Goal: Information Seeking & Learning: Understand process/instructions

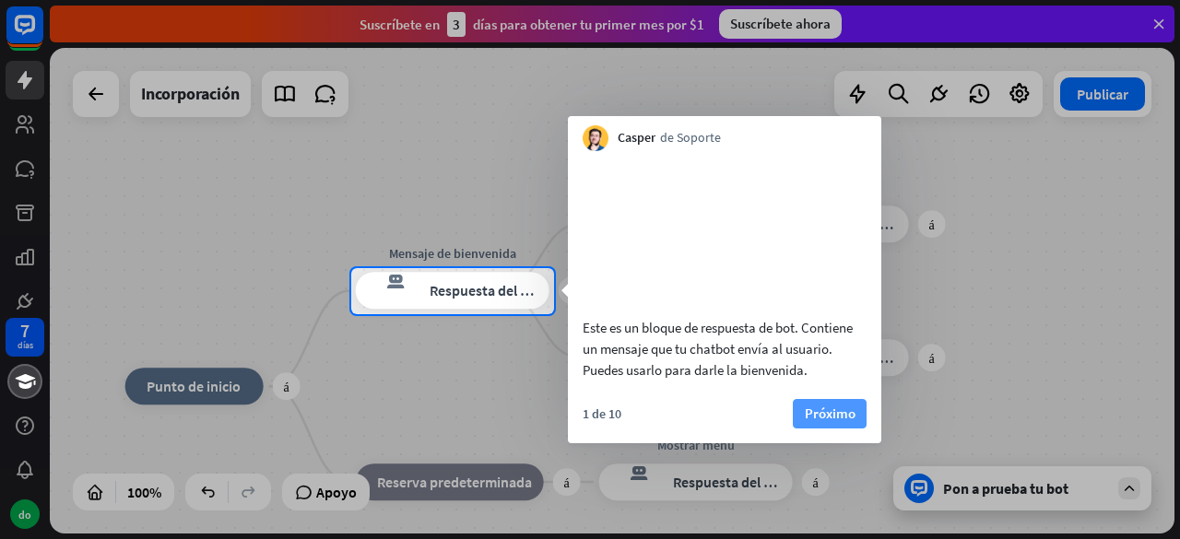
click at [829, 422] on font "Próximo" at bounding box center [830, 414] width 51 height 18
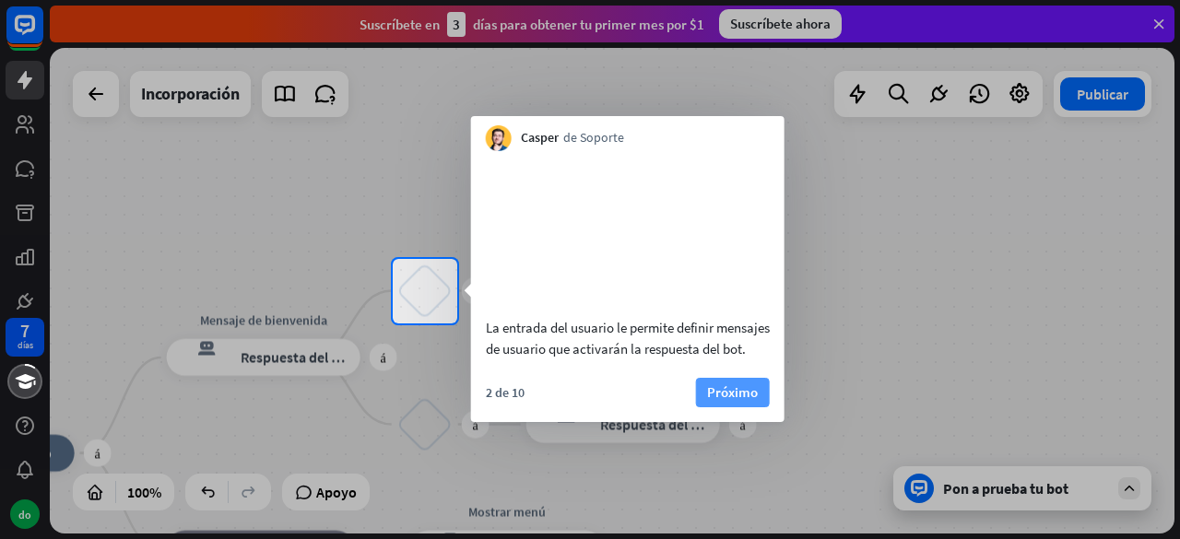
click at [747, 401] on font "Próximo" at bounding box center [732, 393] width 51 height 18
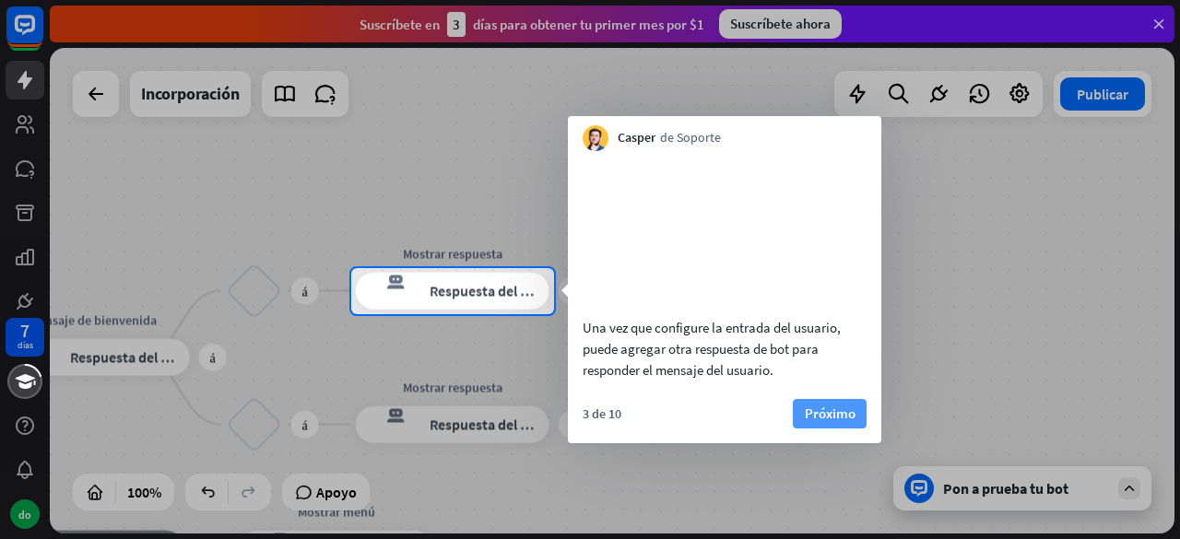
click at [828, 422] on font "Próximo" at bounding box center [830, 414] width 51 height 18
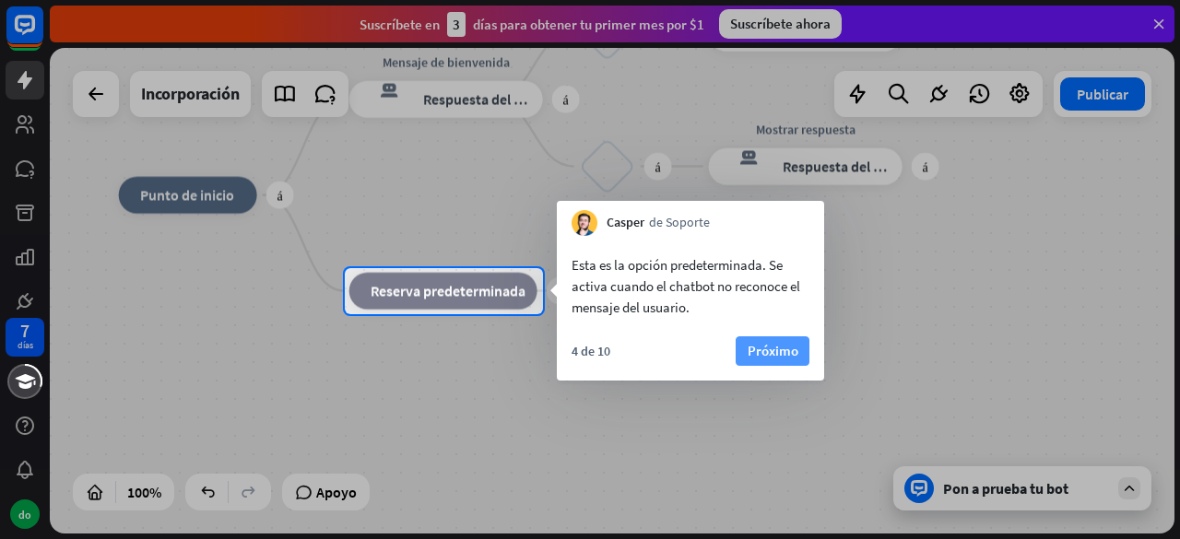
click at [750, 351] on font "Próximo" at bounding box center [773, 351] width 51 height 18
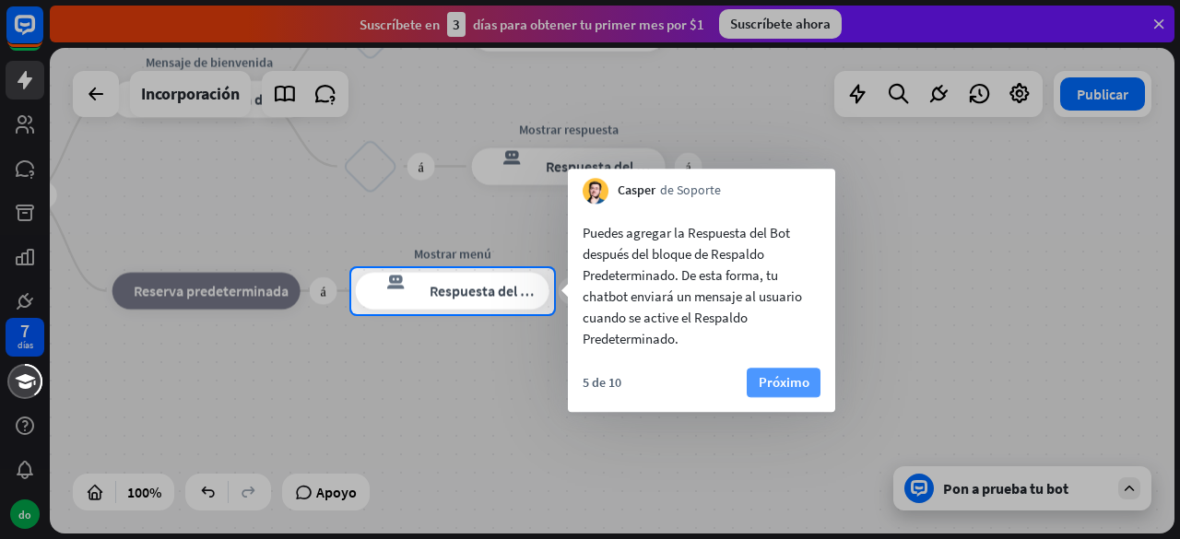
click at [795, 393] on font "Próximo" at bounding box center [784, 383] width 51 height 26
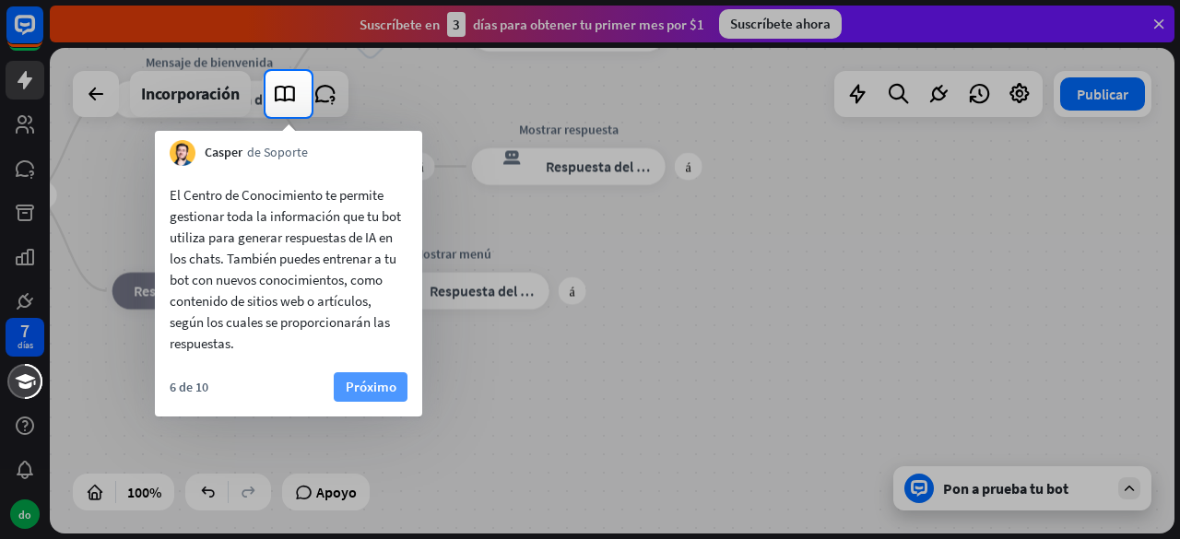
click at [375, 389] on font "Próximo" at bounding box center [371, 387] width 51 height 18
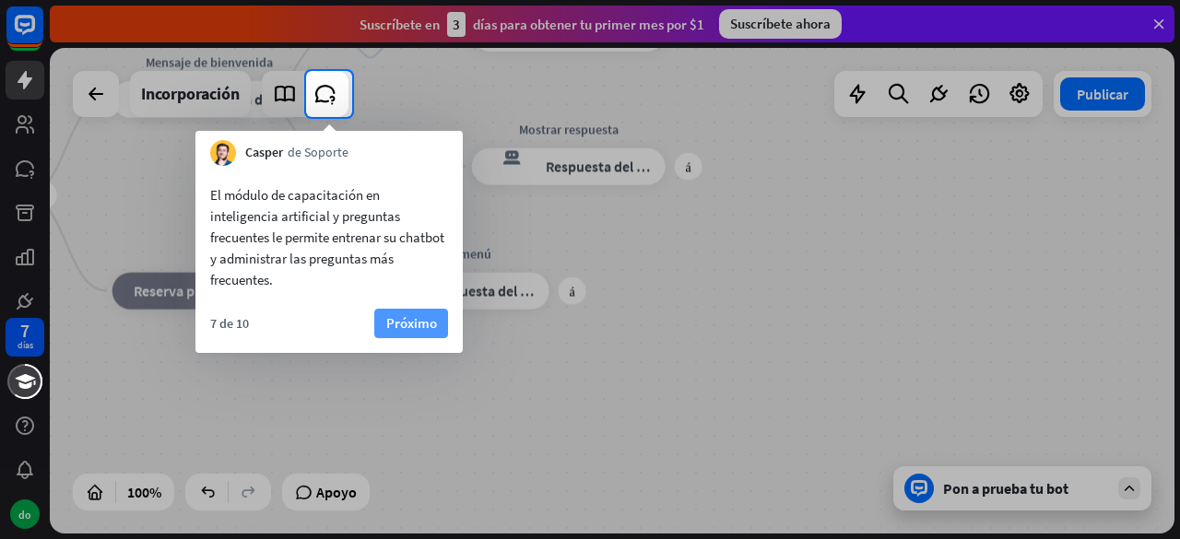
click at [428, 326] on font "Próximo" at bounding box center [411, 323] width 51 height 18
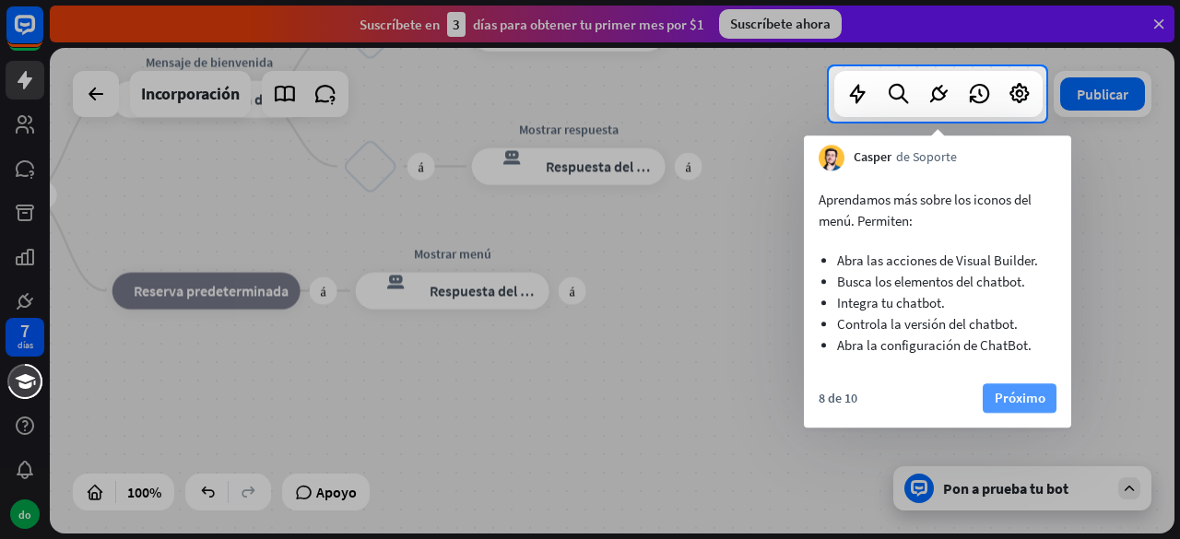
click at [992, 384] on button "Próximo" at bounding box center [1020, 399] width 74 height 30
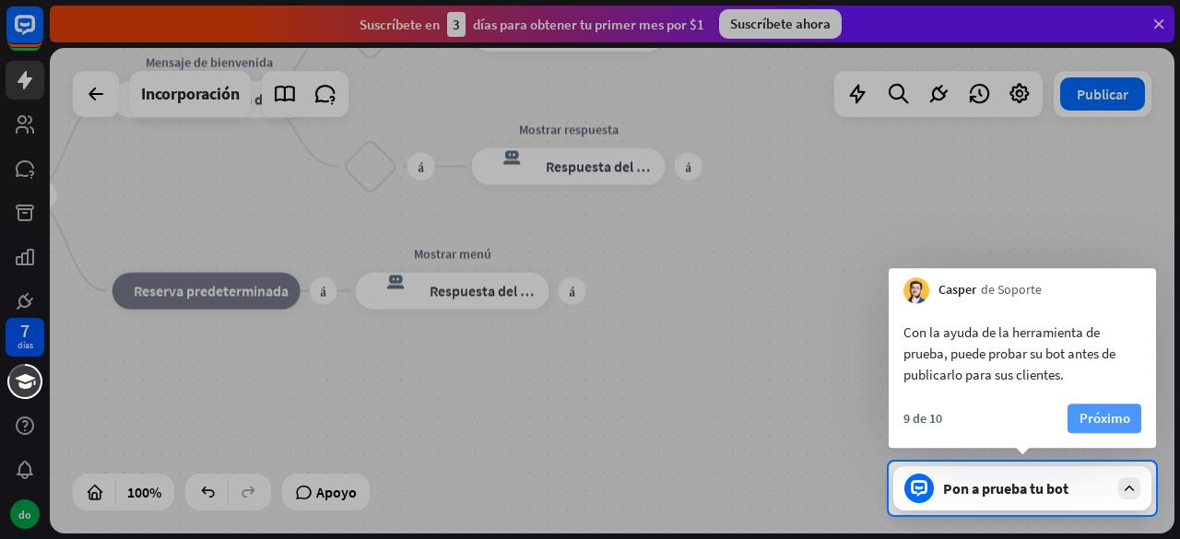
click at [1088, 431] on font "Próximo" at bounding box center [1105, 419] width 51 height 26
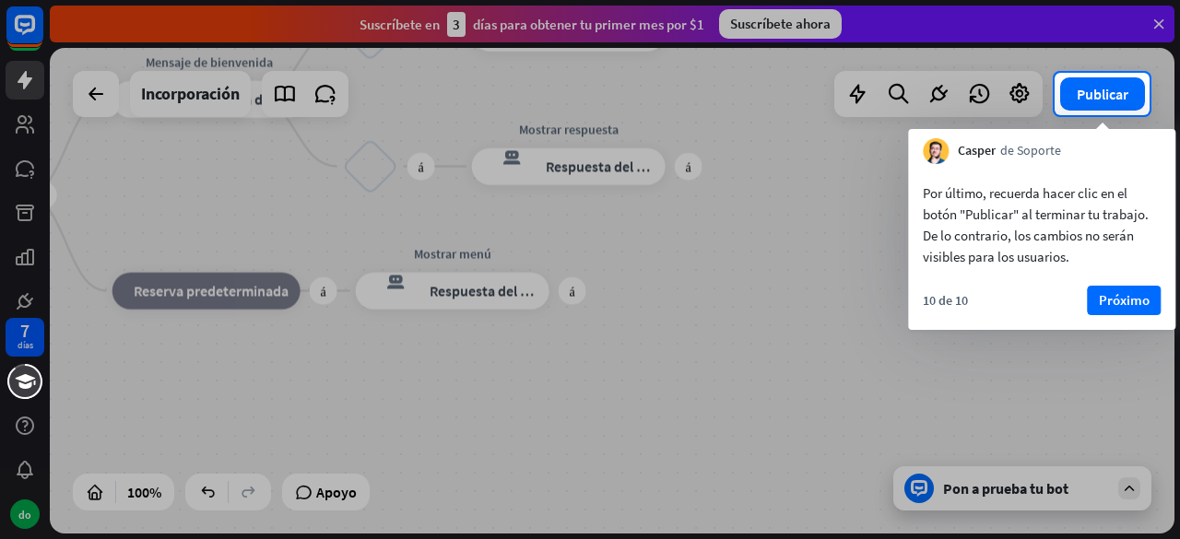
click at [1116, 316] on div "10 de 10 Próximo" at bounding box center [1041, 308] width 267 height 44
click at [1131, 300] on font "Próximo" at bounding box center [1124, 300] width 51 height 18
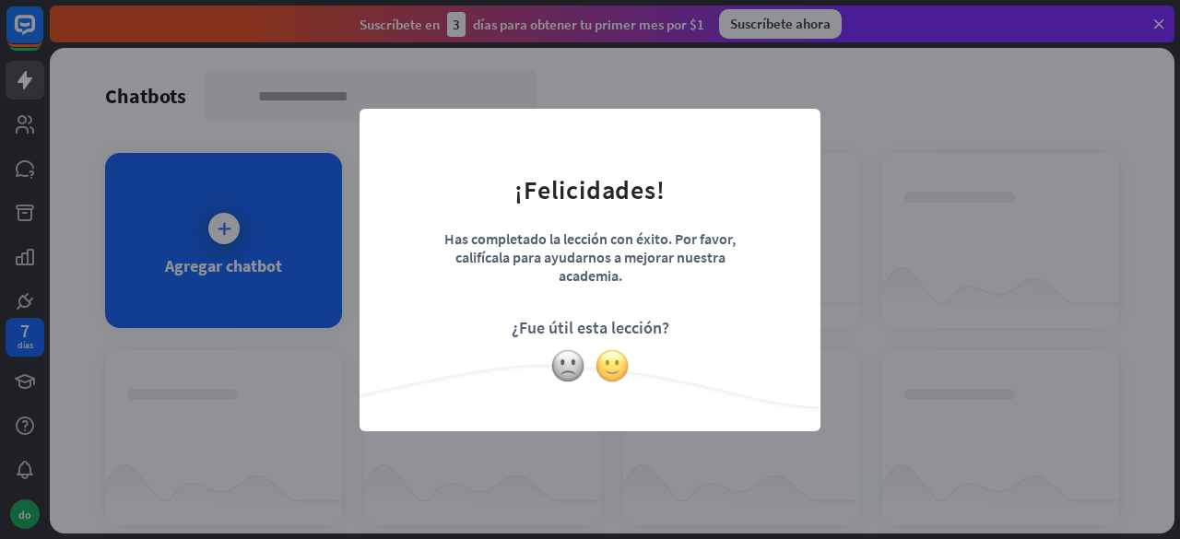
click at [616, 362] on img at bounding box center [612, 366] width 35 height 35
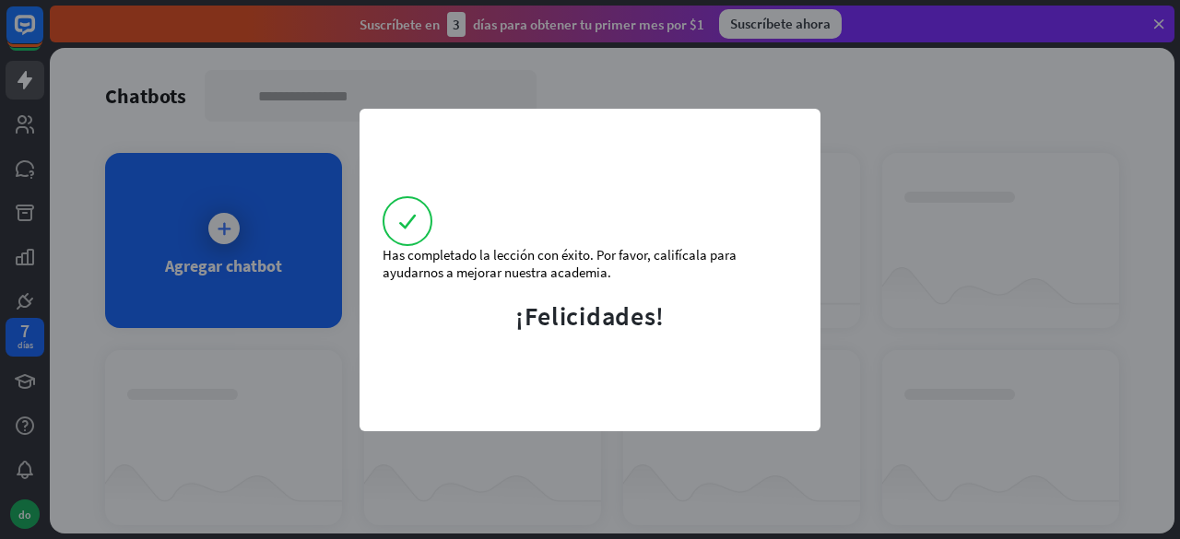
click at [900, 214] on div "Has completado la lección con éxito. Por favor, califícala para ayudarnos a mej…" at bounding box center [590, 269] width 1180 height 539
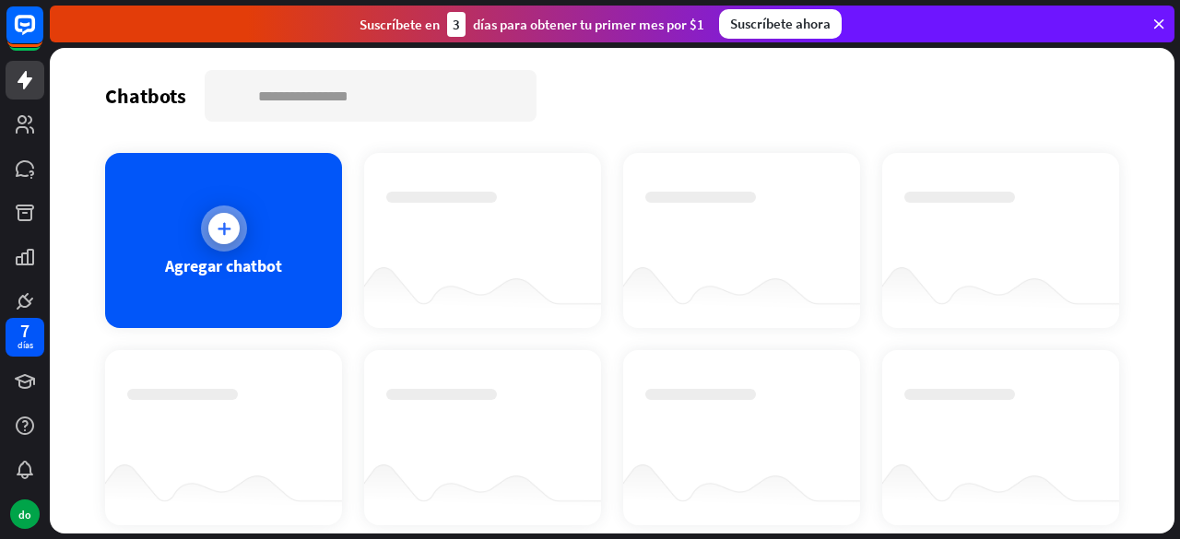
click at [226, 224] on icon at bounding box center [224, 228] width 18 height 18
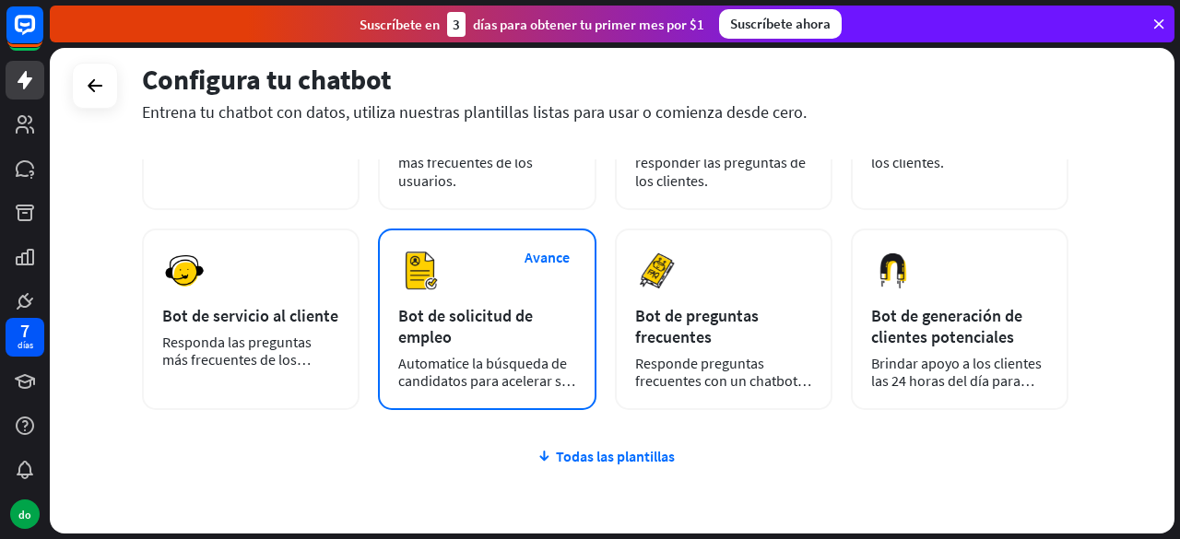
scroll to position [277, 0]
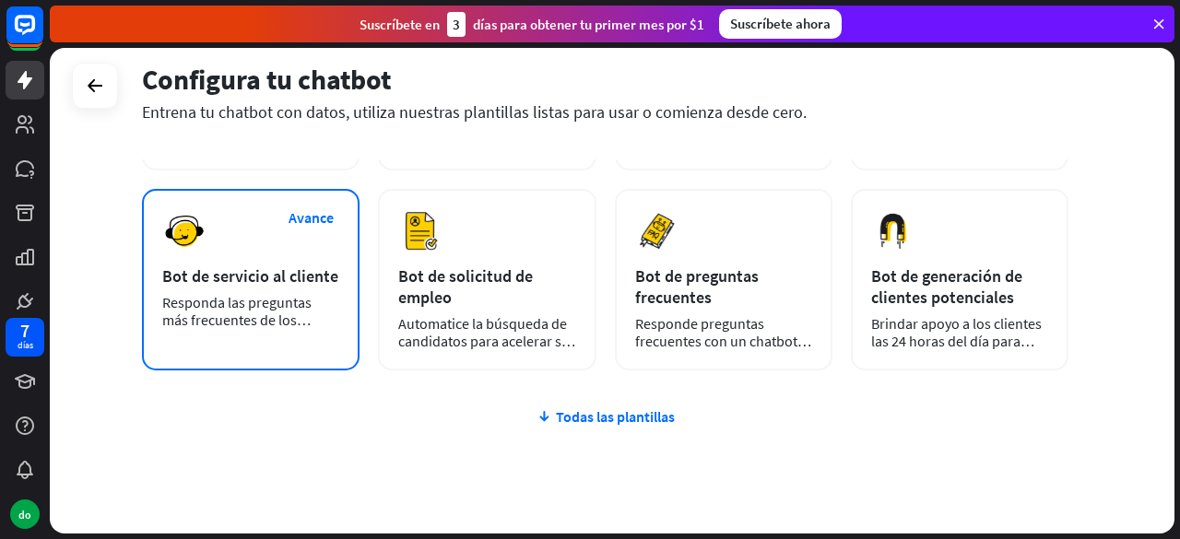
click at [298, 304] on font "Responda las preguntas más frecuentes de los clientes las 24 horas del día, los…" at bounding box center [248, 328] width 172 height 71
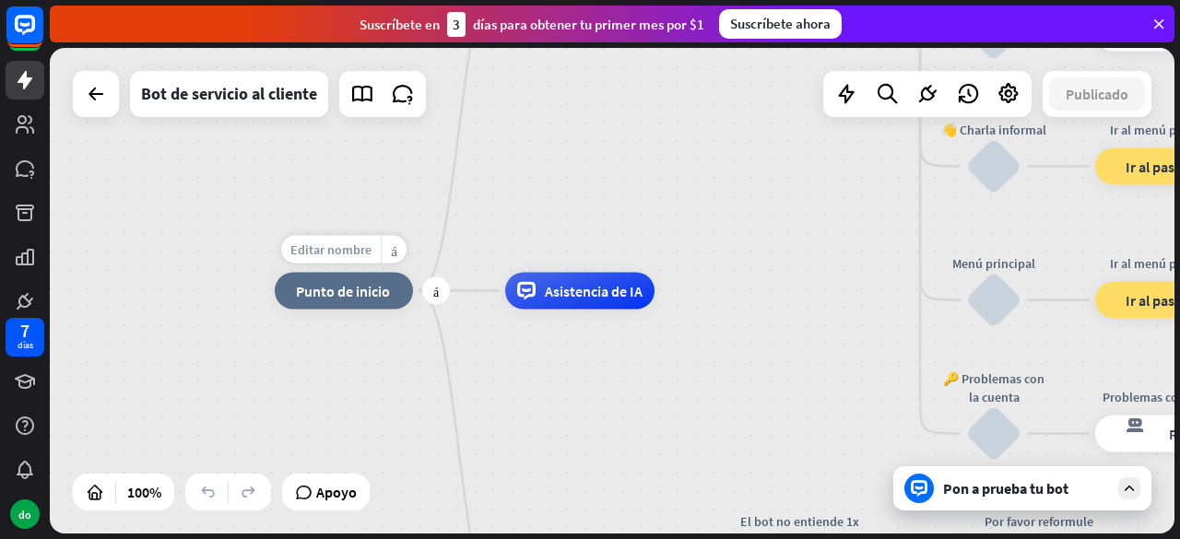
click at [358, 251] on font "Editar nombre" at bounding box center [330, 250] width 81 height 17
type input "*"
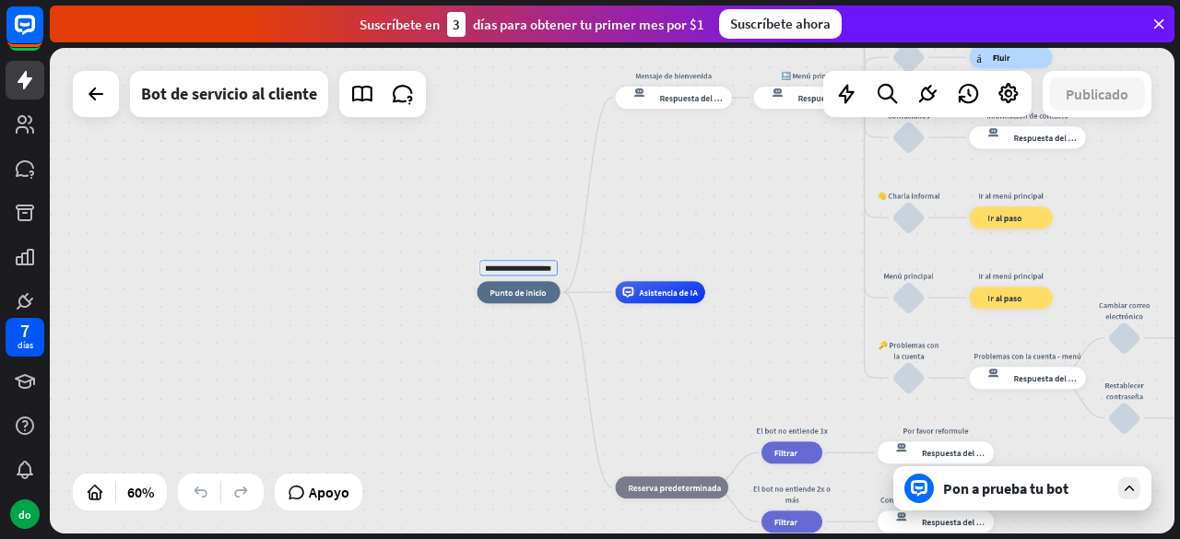
type input "**********"
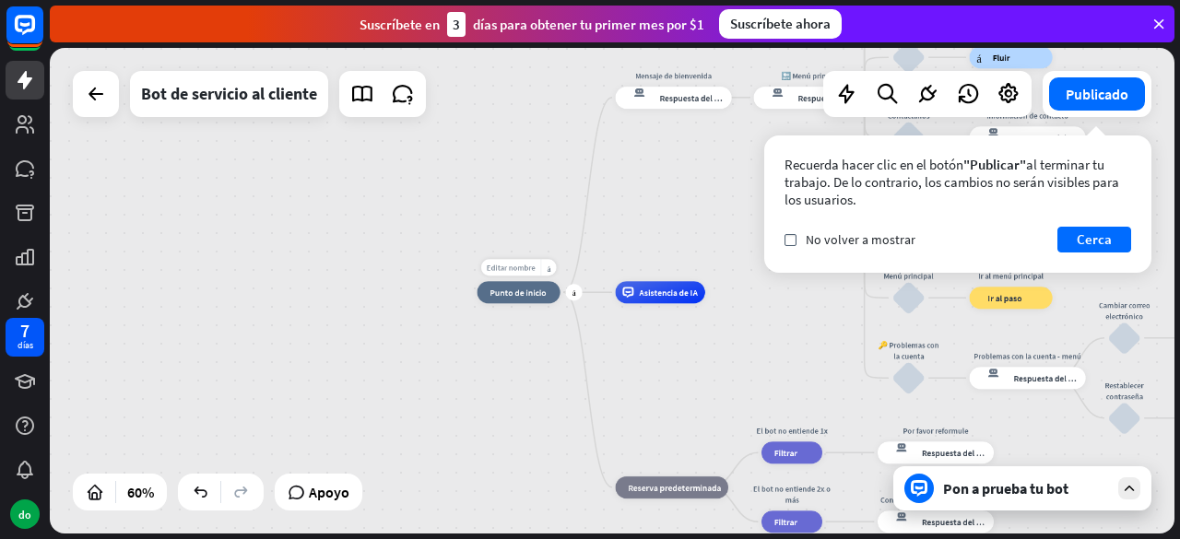
click at [508, 268] on font "Editar nombre" at bounding box center [511, 268] width 49 height 10
click at [512, 268] on font "Editar nombre" at bounding box center [511, 268] width 49 height 10
type input "**********"
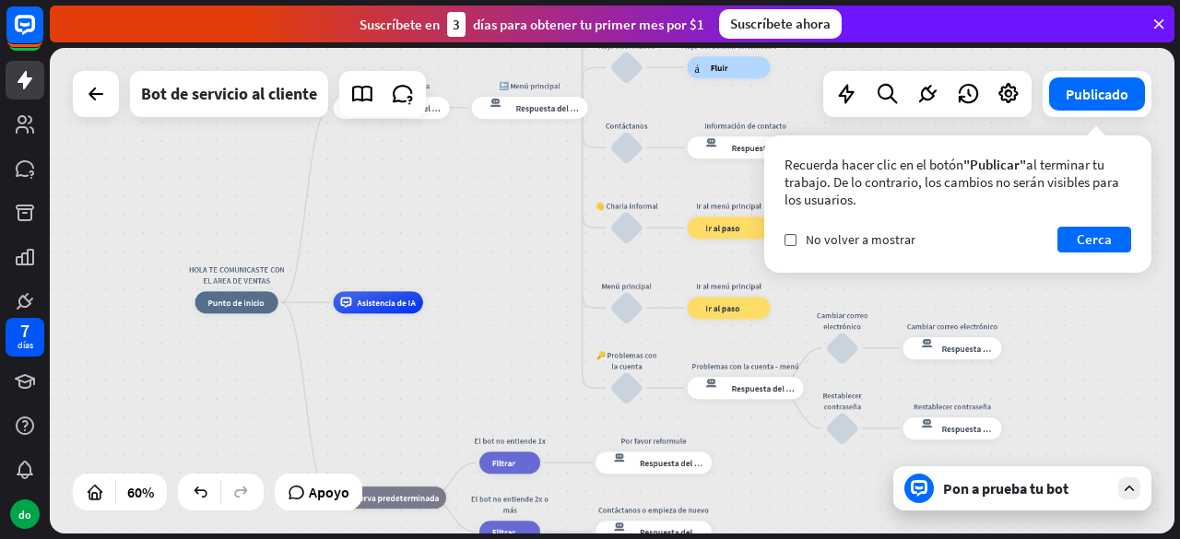
drag, startPoint x: 470, startPoint y: 357, endPoint x: 149, endPoint y: 360, distance: 320.9
click at [157, 366] on div "HOLA TE COMUNICASTE CON EL AREA DE VENTAS inicio_2 Punto de inicio Mensaje de b…" at bounding box center [612, 291] width 1125 height 486
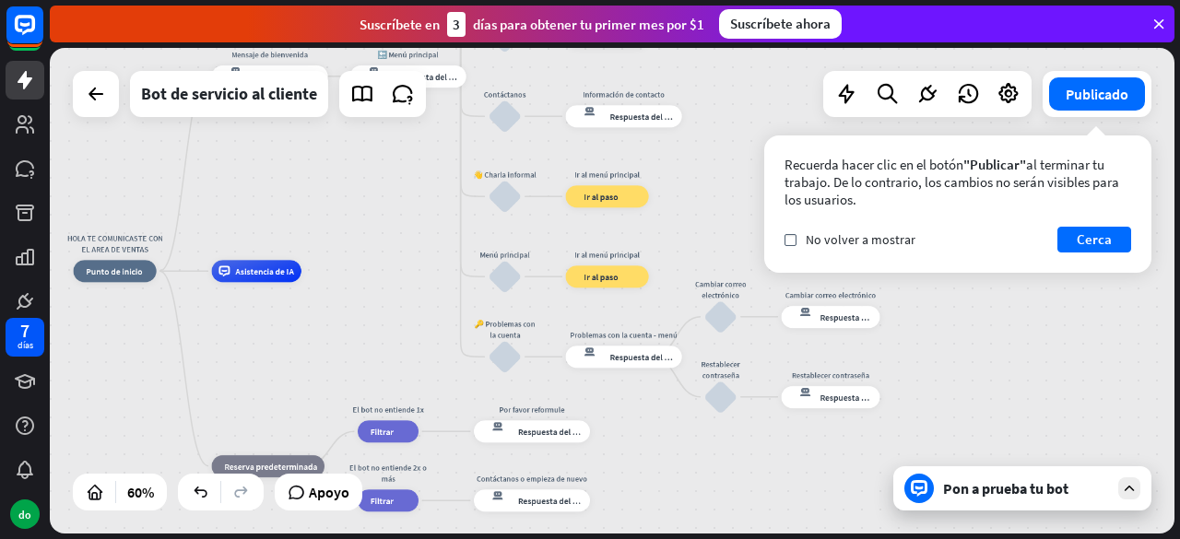
drag, startPoint x: 443, startPoint y: 378, endPoint x: 385, endPoint y: 356, distance: 62.2
click at [385, 356] on div "HOLA TE COMUNICASTE CON EL AREA DE VENTAS inicio_2 Punto de inicio Mensaje de b…" at bounding box center [411, 416] width 675 height 291
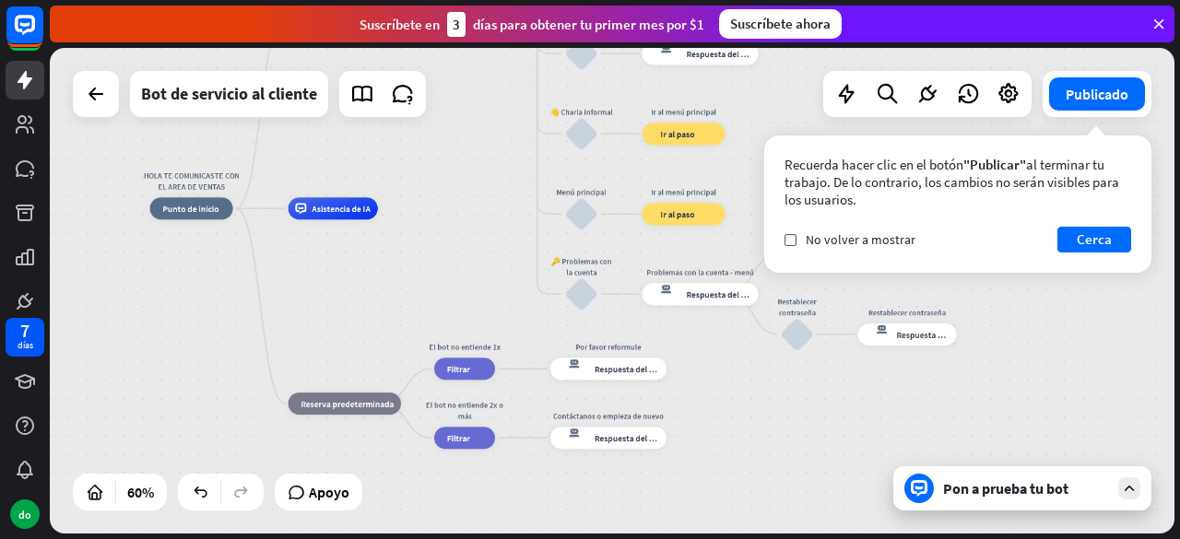
drag, startPoint x: 393, startPoint y: 337, endPoint x: 469, endPoint y: 274, distance: 98.9
click at [469, 274] on div "HOLA TE COMUNICASTE CON EL AREA DE VENTAS inicio_2 Punto de inicio Mensaje de b…" at bounding box center [487, 353] width 675 height 291
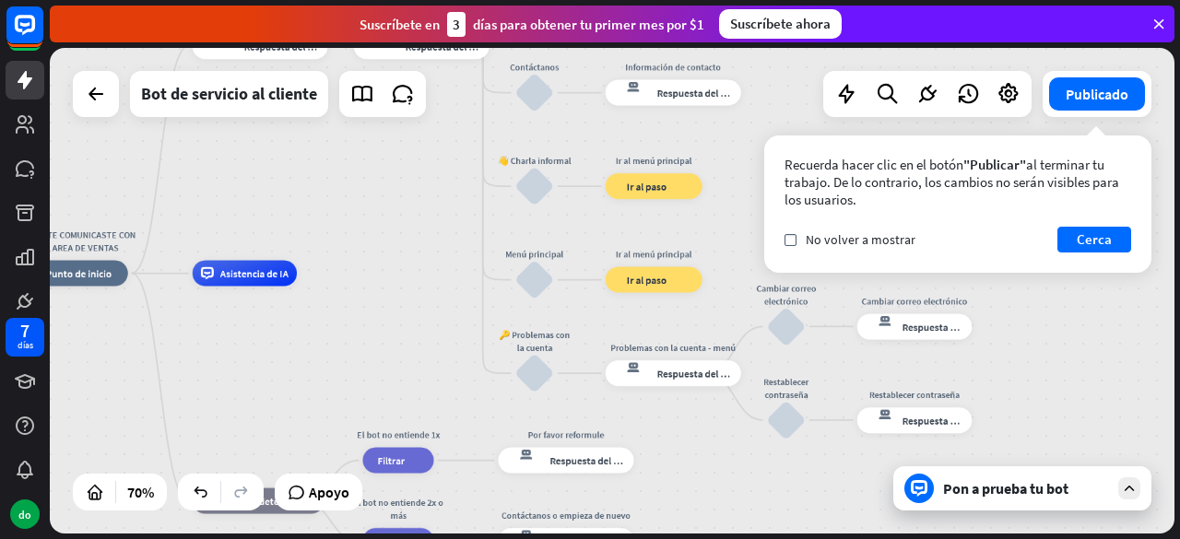
drag, startPoint x: 417, startPoint y: 294, endPoint x: 341, endPoint y: 372, distance: 108.3
click at [341, 372] on div "HOLA TE COMUNICASTE CON EL AREA DE VENTAS inicio_2 Punto de inicio Mensaje de b…" at bounding box center [425, 444] width 788 height 340
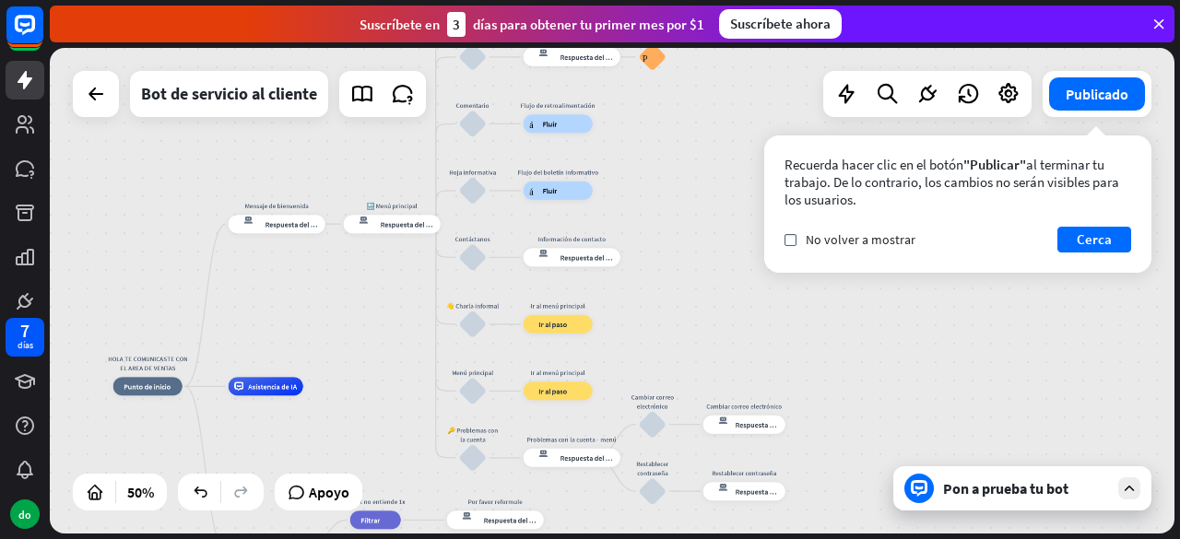
drag, startPoint x: 399, startPoint y: 318, endPoint x: 376, endPoint y: 414, distance: 98.6
click at [376, 414] on div "HOLA TE COMUNICASTE CON EL AREA DE VENTAS inicio_2 Punto de inicio Mensaje de b…" at bounding box center [394, 507] width 563 height 243
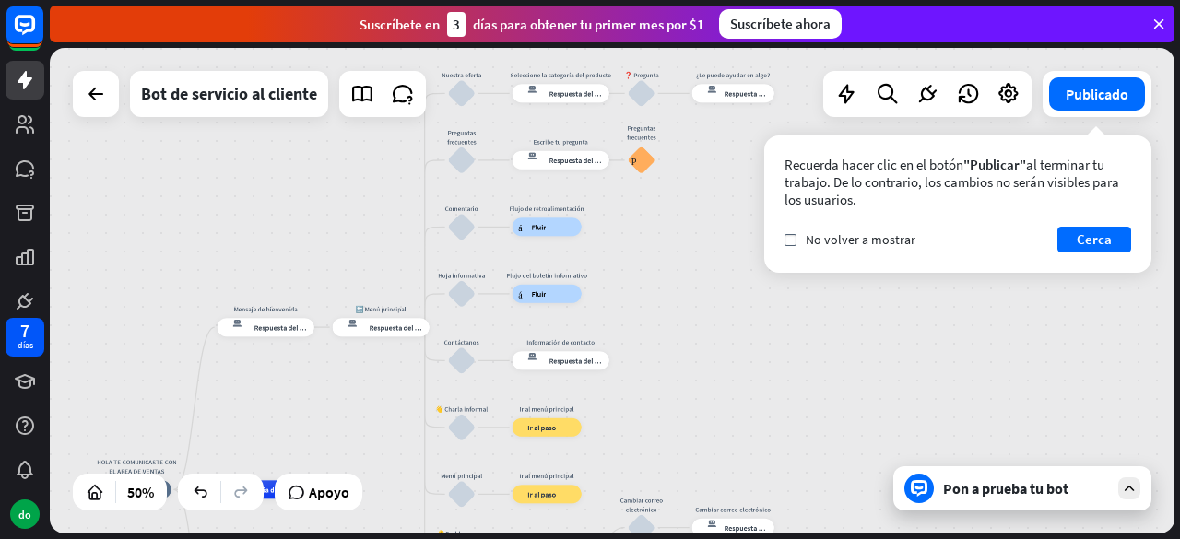
drag, startPoint x: 377, startPoint y: 314, endPoint x: 366, endPoint y: 421, distance: 107.5
click at [366, 421] on div "HOLA TE COMUNICASTE CON EL AREA DE VENTAS inicio_2 Punto de inicio Mensaje de b…" at bounding box center [612, 291] width 1125 height 486
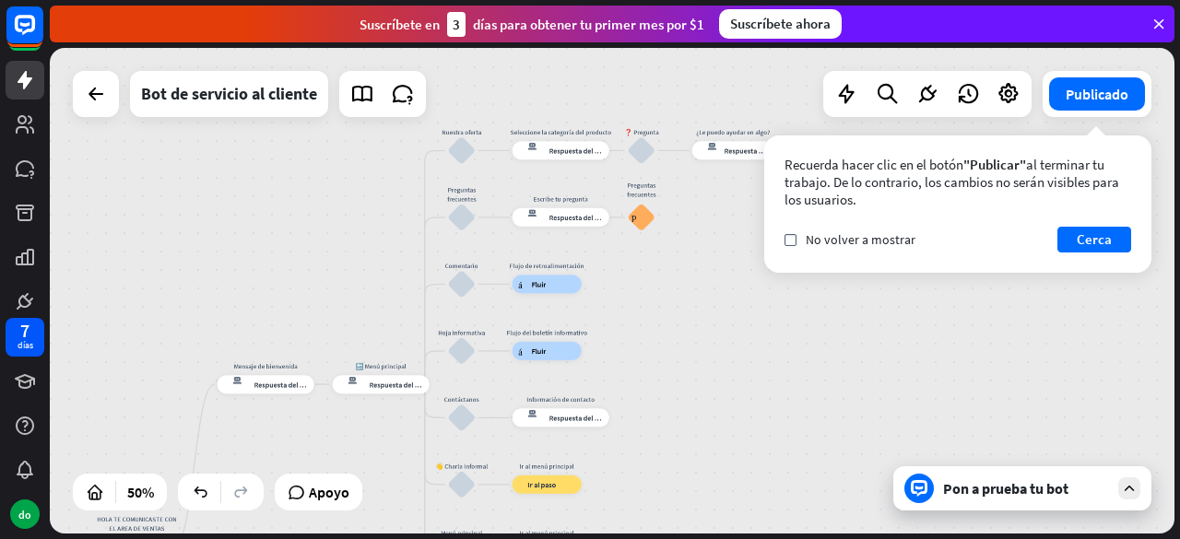
drag, startPoint x: 367, startPoint y: 363, endPoint x: 367, endPoint y: 413, distance: 49.8
click at [367, 428] on div "HOLA TE COMUNICASTE CON EL AREA DE VENTAS inicio_2 Punto de inicio Mensaje de b…" at bounding box center [612, 291] width 1125 height 486
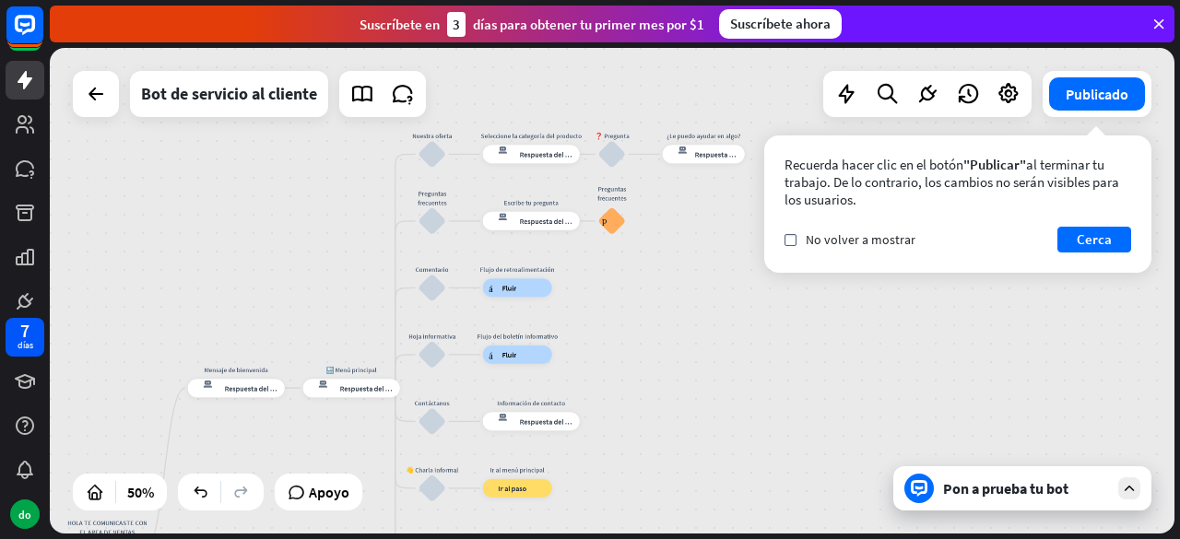
drag, startPoint x: 347, startPoint y: 249, endPoint x: 338, endPoint y: 248, distance: 9.3
click at [338, 248] on div "HOLA TE COMUNICASTE CON EL AREA DE VENTAS inicio_2 Punto de inicio Mensaje de b…" at bounding box center [612, 291] width 1125 height 486
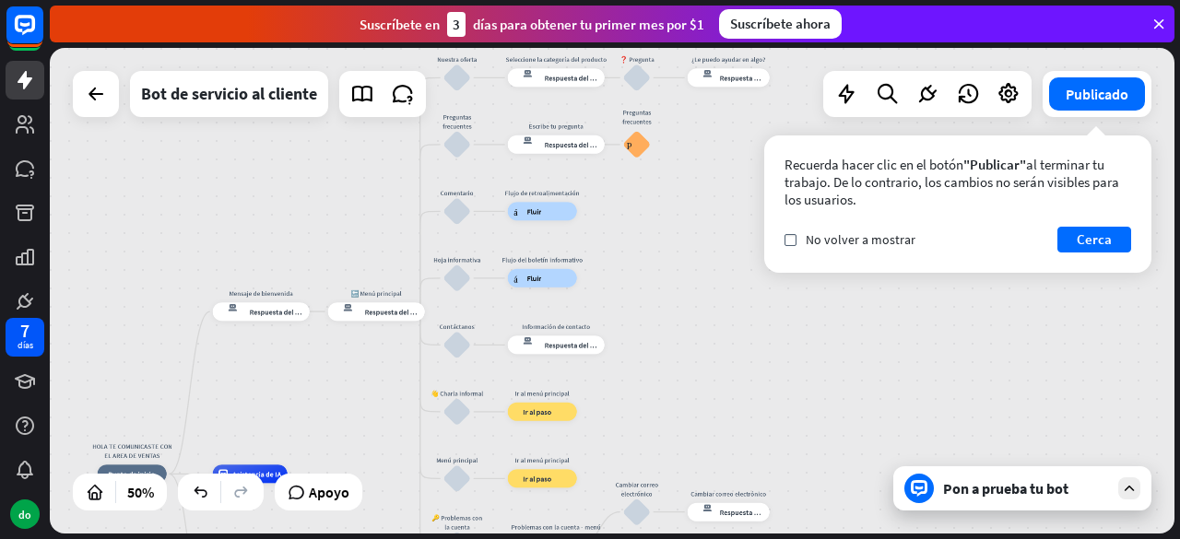
drag, startPoint x: 298, startPoint y: 321, endPoint x: 342, endPoint y: 214, distance: 115.8
click at [341, 214] on div "HOLA TE COMUNICASTE CON EL AREA DE VENTAS inicio_2 Punto de inicio Mensaje de b…" at bounding box center [612, 291] width 1125 height 486
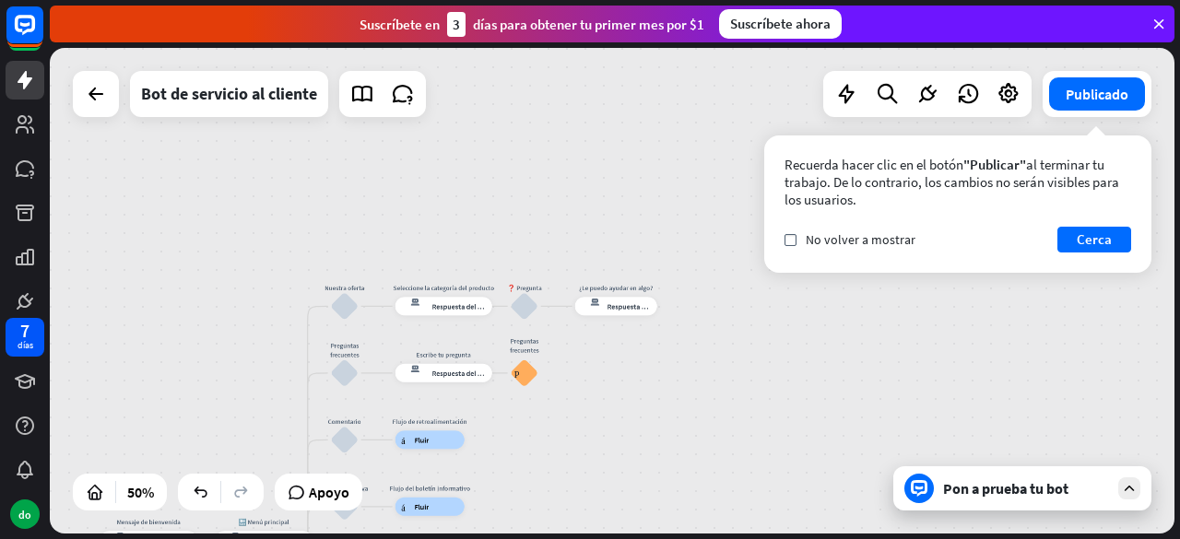
drag, startPoint x: 681, startPoint y: 230, endPoint x: 618, endPoint y: 416, distance: 196.5
click at [550, 480] on div "HOLA TE COMUNICASTE CON EL AREA DE VENTAS inicio_2 Punto de inicio Mensaje de b…" at bounding box center [612, 291] width 1125 height 486
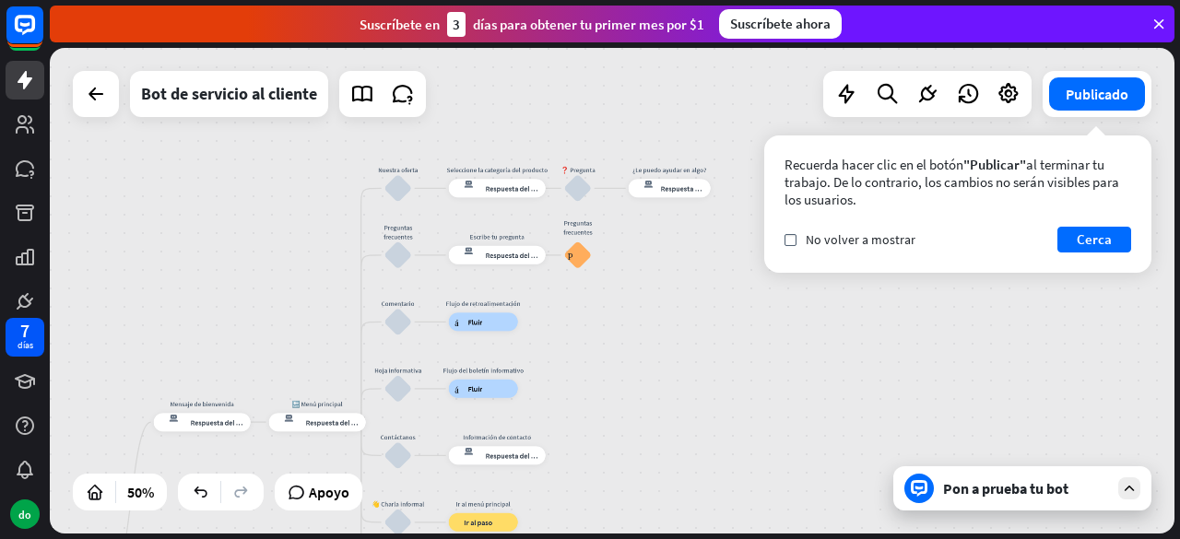
drag, startPoint x: 655, startPoint y: 432, endPoint x: 711, endPoint y: 316, distance: 128.3
click at [711, 316] on div "HOLA TE COMUNICASTE CON EL AREA DE VENTAS inicio_2 Punto de inicio Mensaje de b…" at bounding box center [612, 291] width 1125 height 486
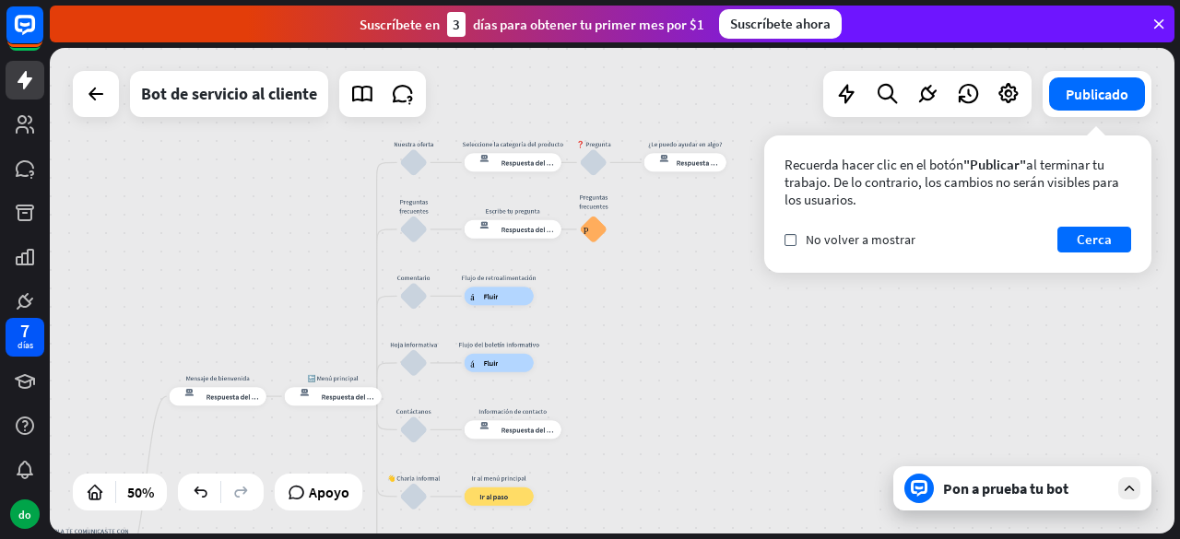
drag, startPoint x: 610, startPoint y: 361, endPoint x: 675, endPoint y: 223, distance: 151.8
click at [635, 320] on div "HOLA TE COMUNICASTE CON EL AREA DE VENTAS inicio_2 Punto de inicio Mensaje de b…" at bounding box center [612, 291] width 1125 height 486
